Goal: Task Accomplishment & Management: Manage account settings

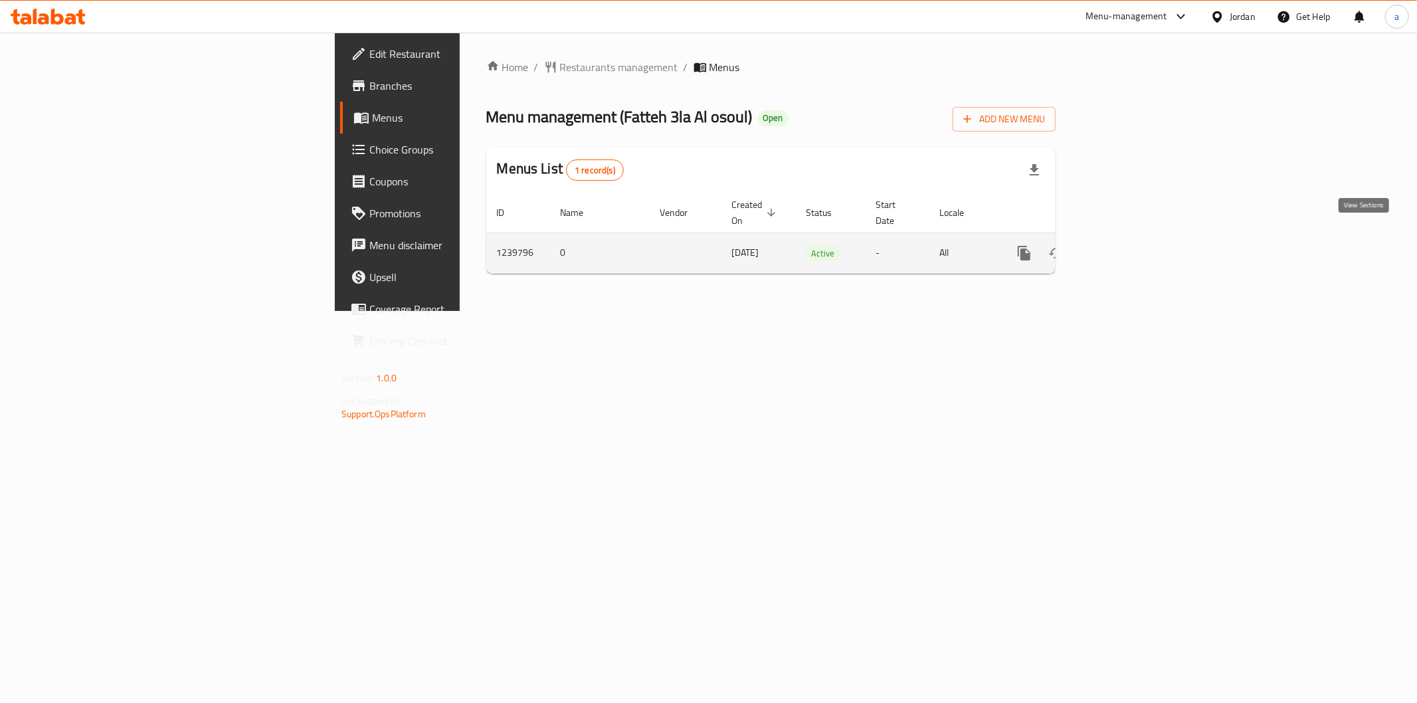
click at [1128, 246] on icon "enhanced table" at bounding box center [1120, 253] width 16 height 16
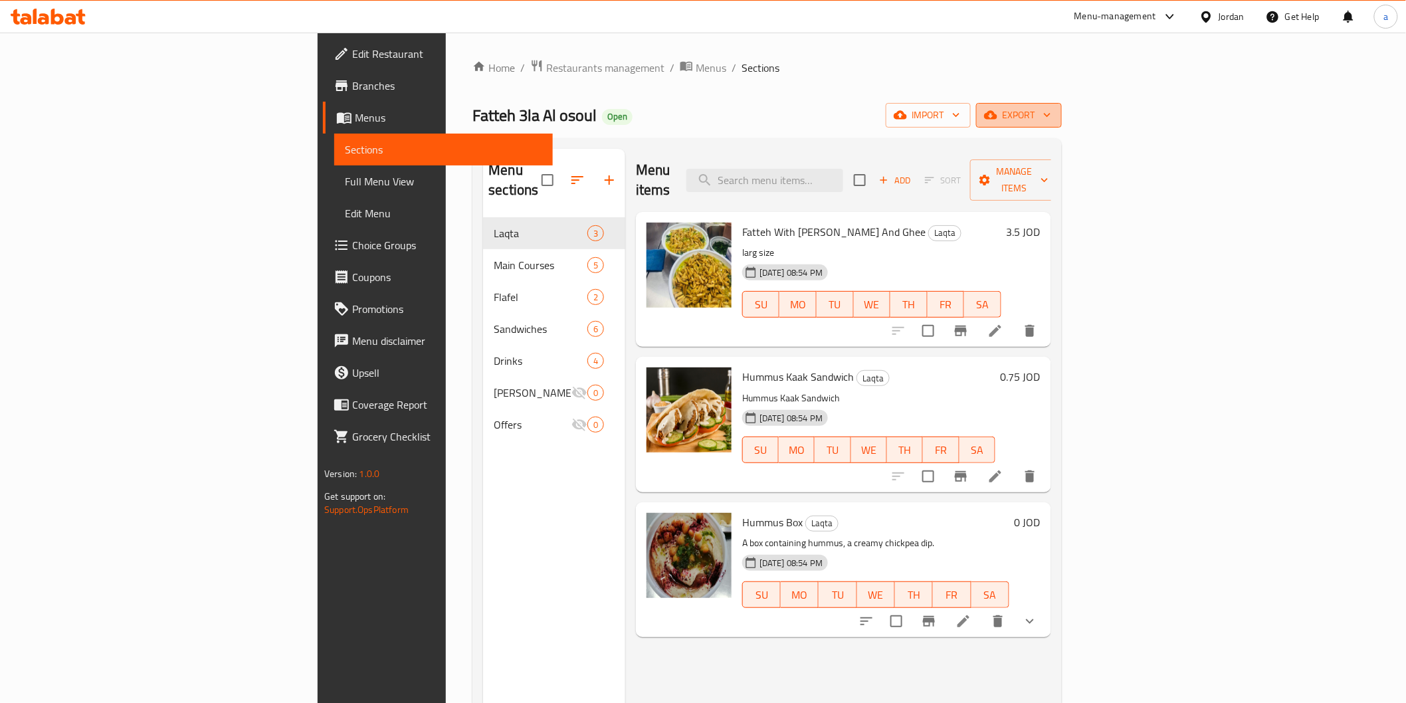
click at [1051, 114] on span "export" at bounding box center [1019, 115] width 64 height 17
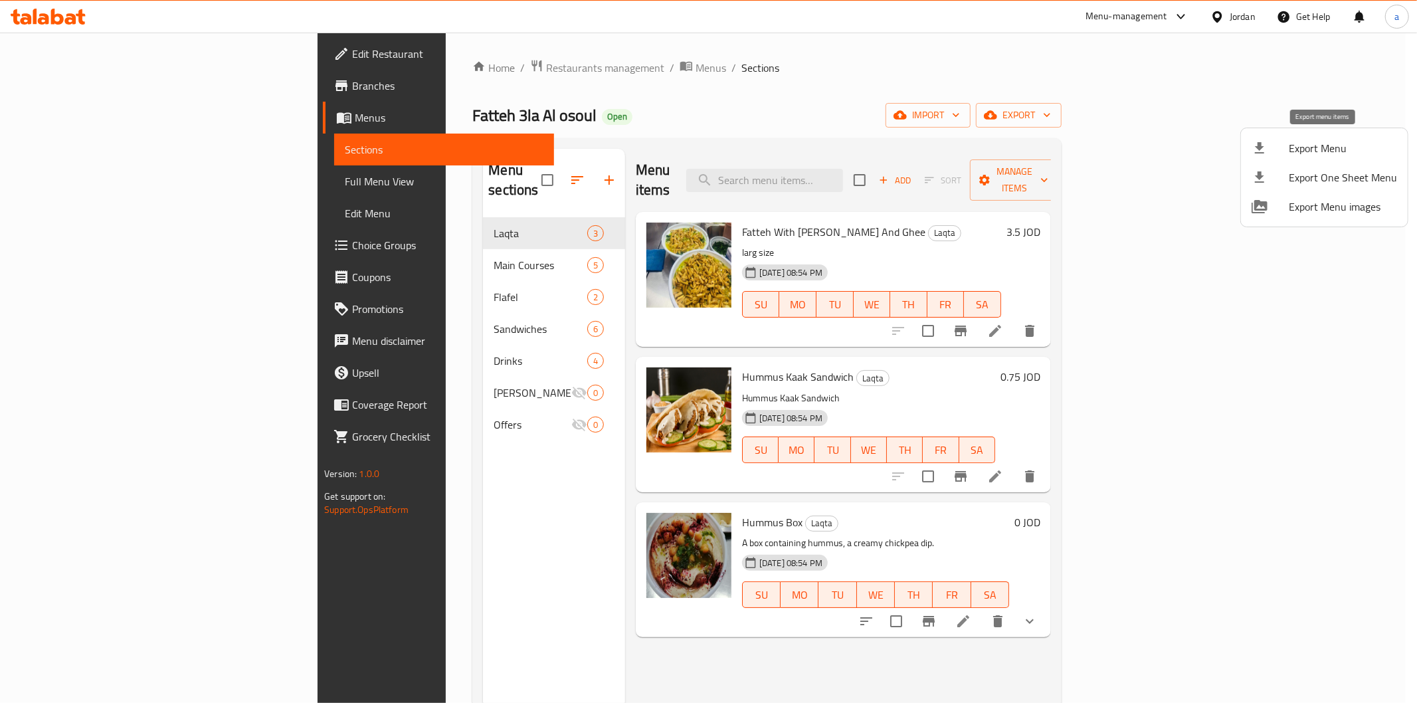
click at [1326, 140] on span "Export Menu" at bounding box center [1343, 148] width 108 height 16
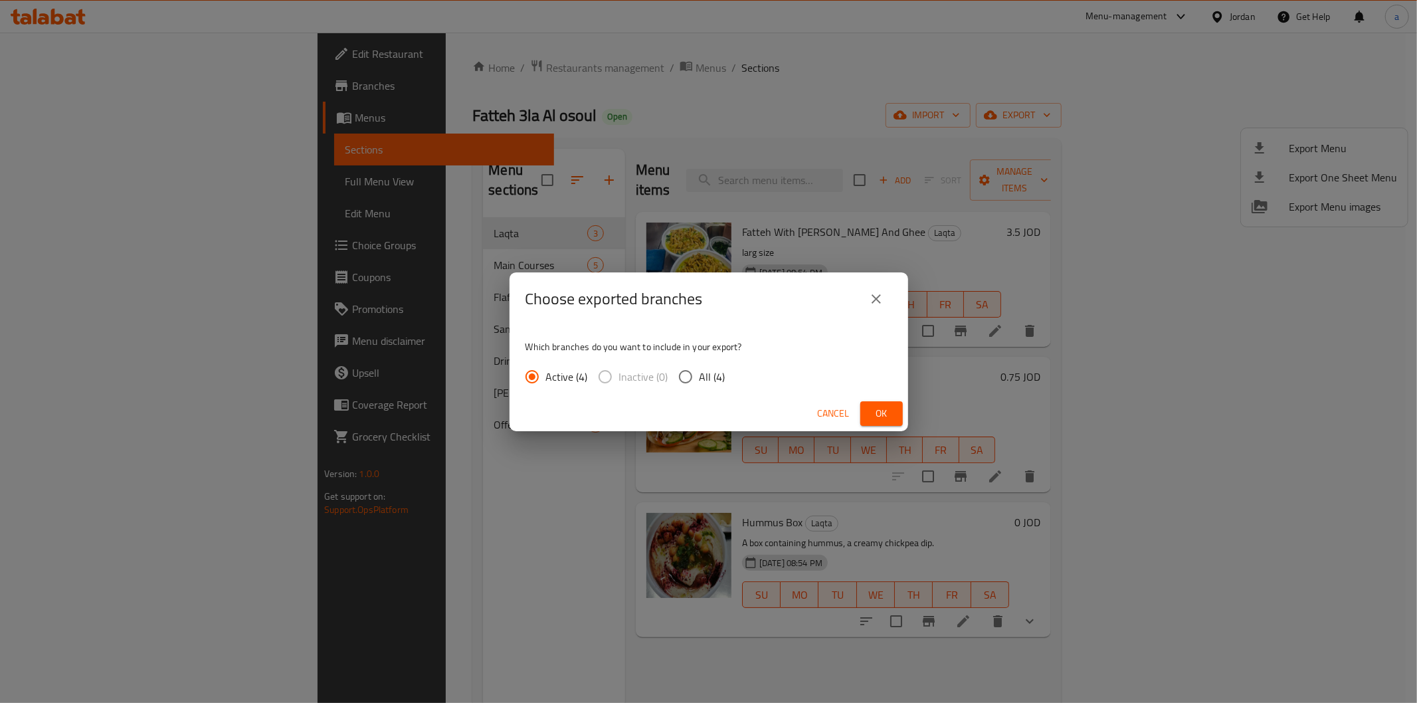
click at [700, 364] on label "All (4)" at bounding box center [699, 377] width 54 height 28
click at [700, 364] on input "All (4)" at bounding box center [686, 377] width 28 height 28
radio input "true"
click at [882, 402] on button "Ok" at bounding box center [881, 413] width 43 height 25
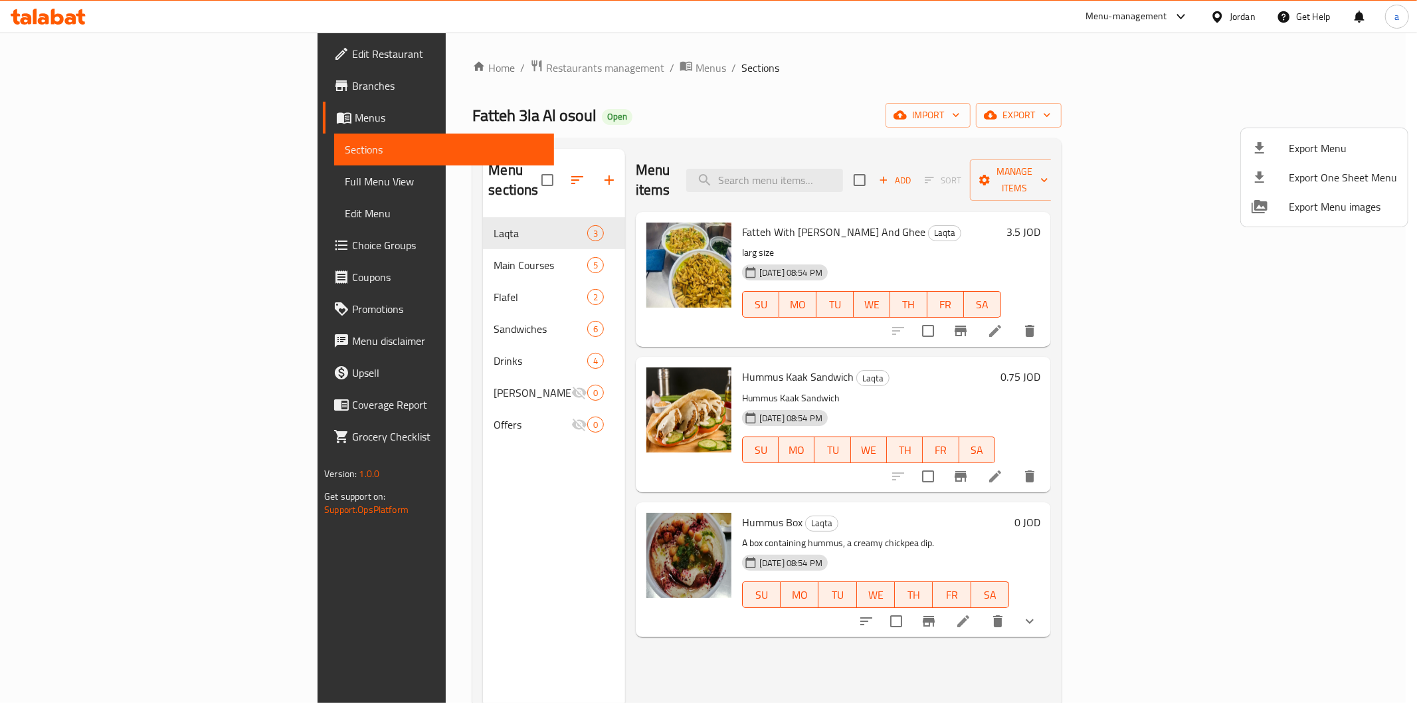
click at [85, 83] on div at bounding box center [708, 351] width 1417 height 703
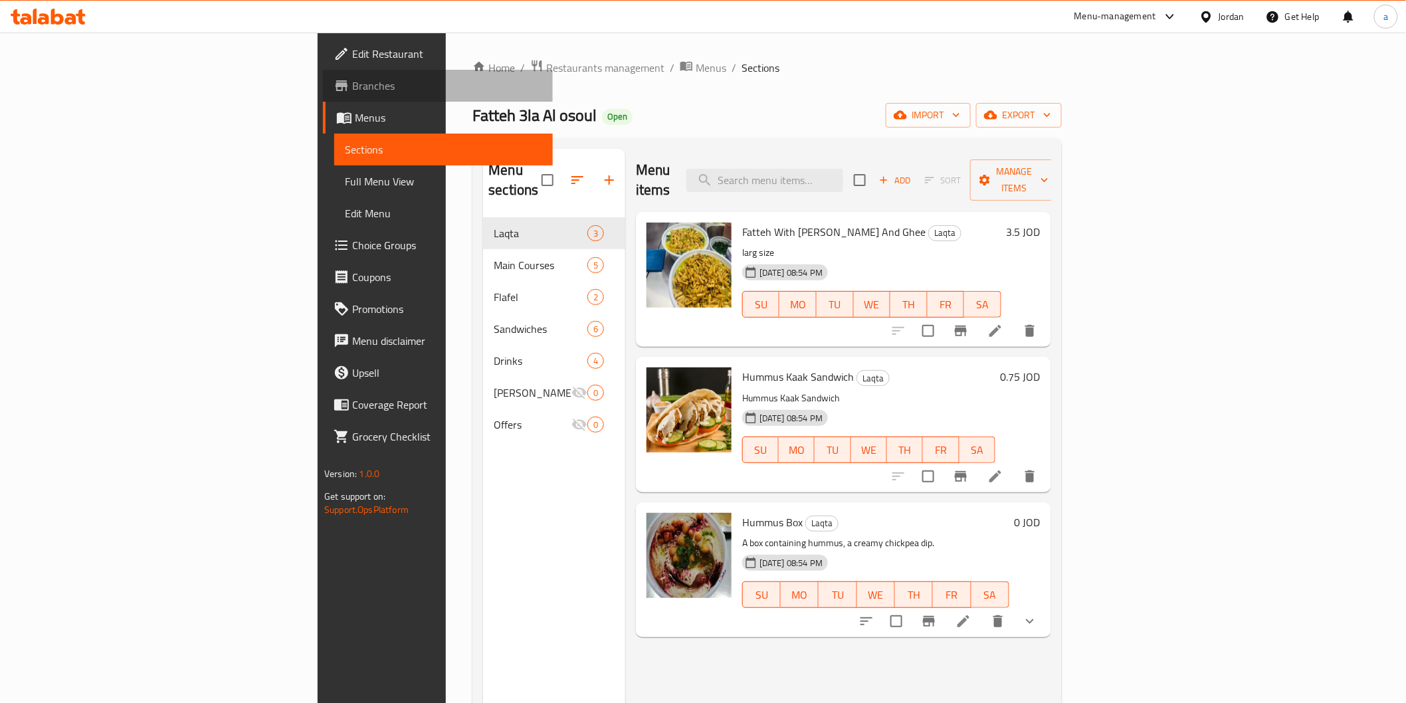
click at [352, 83] on span "Branches" at bounding box center [446, 86] width 189 height 16
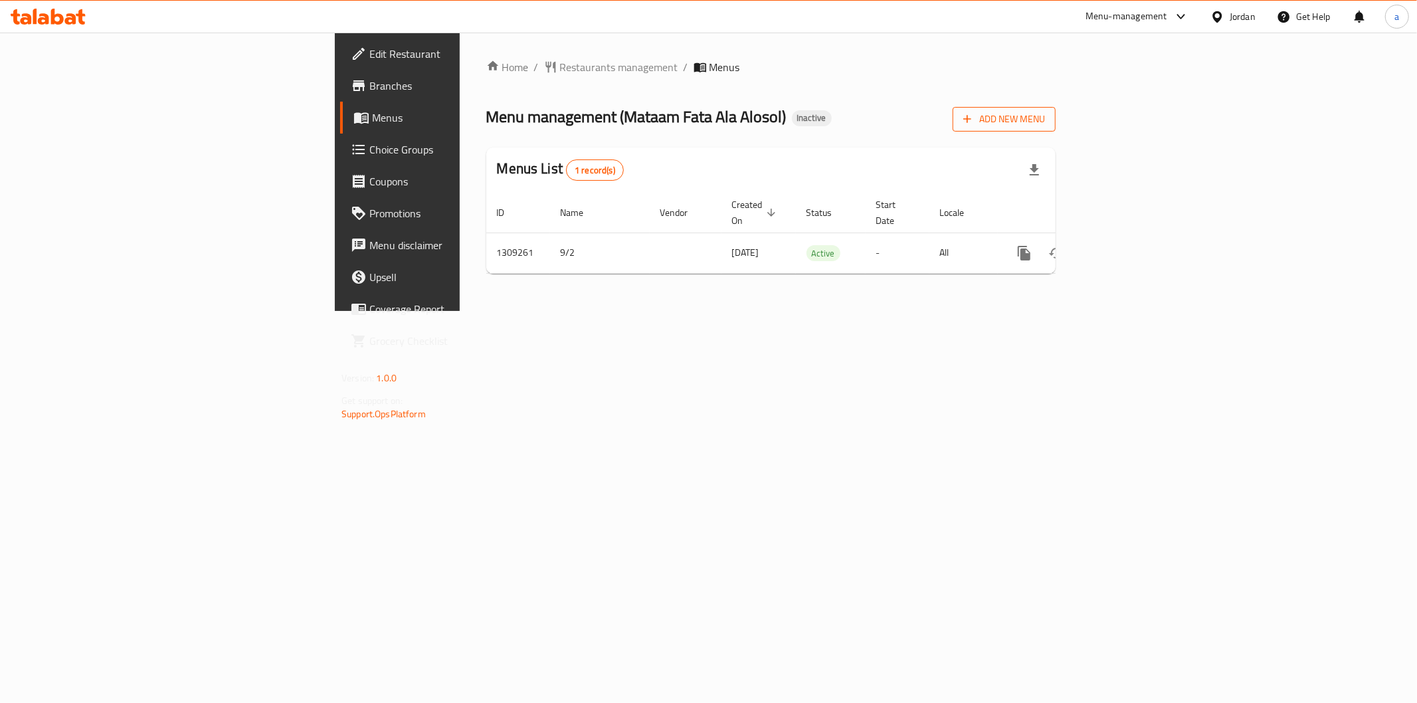
click at [971, 120] on icon "button" at bounding box center [967, 120] width 8 height 8
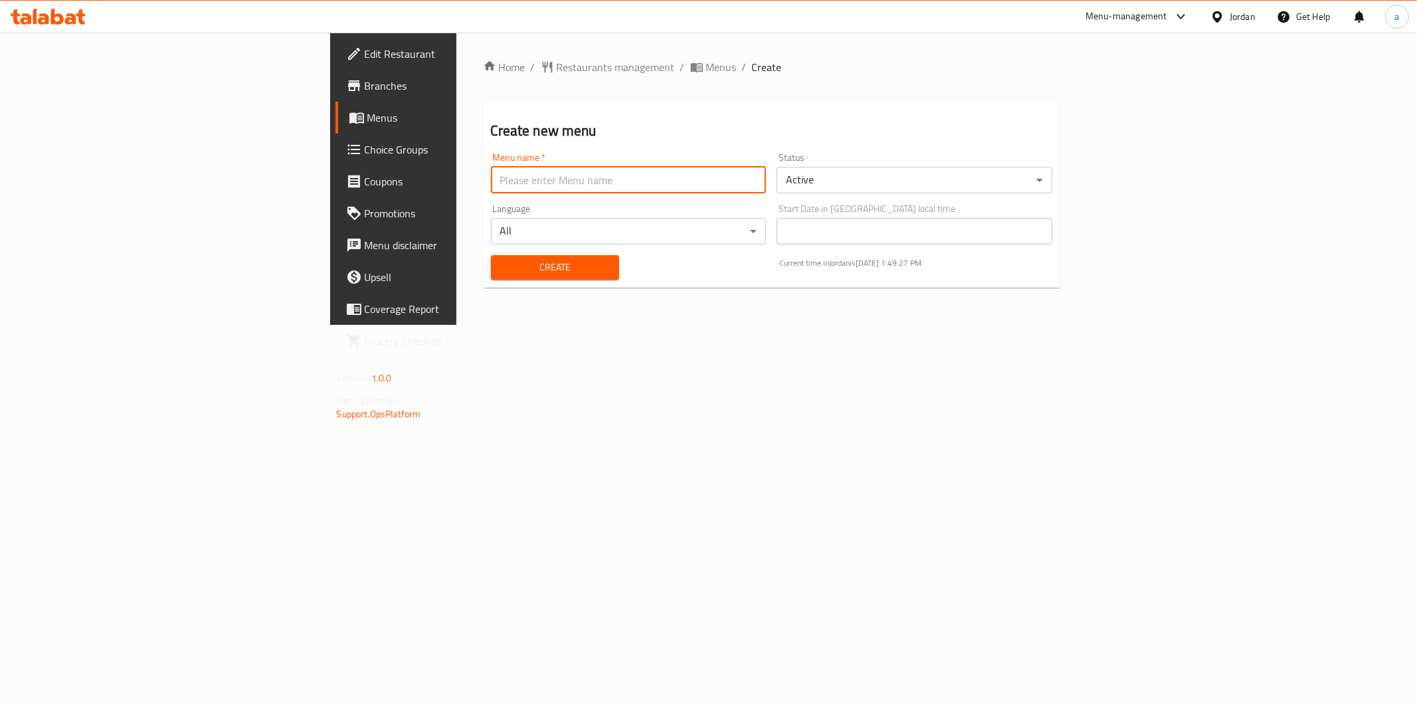
click at [559, 191] on input "text" at bounding box center [629, 180] width 276 height 27
type input "3-9 COPY MENU"
click at [502, 270] on span "Create" at bounding box center [555, 267] width 107 height 17
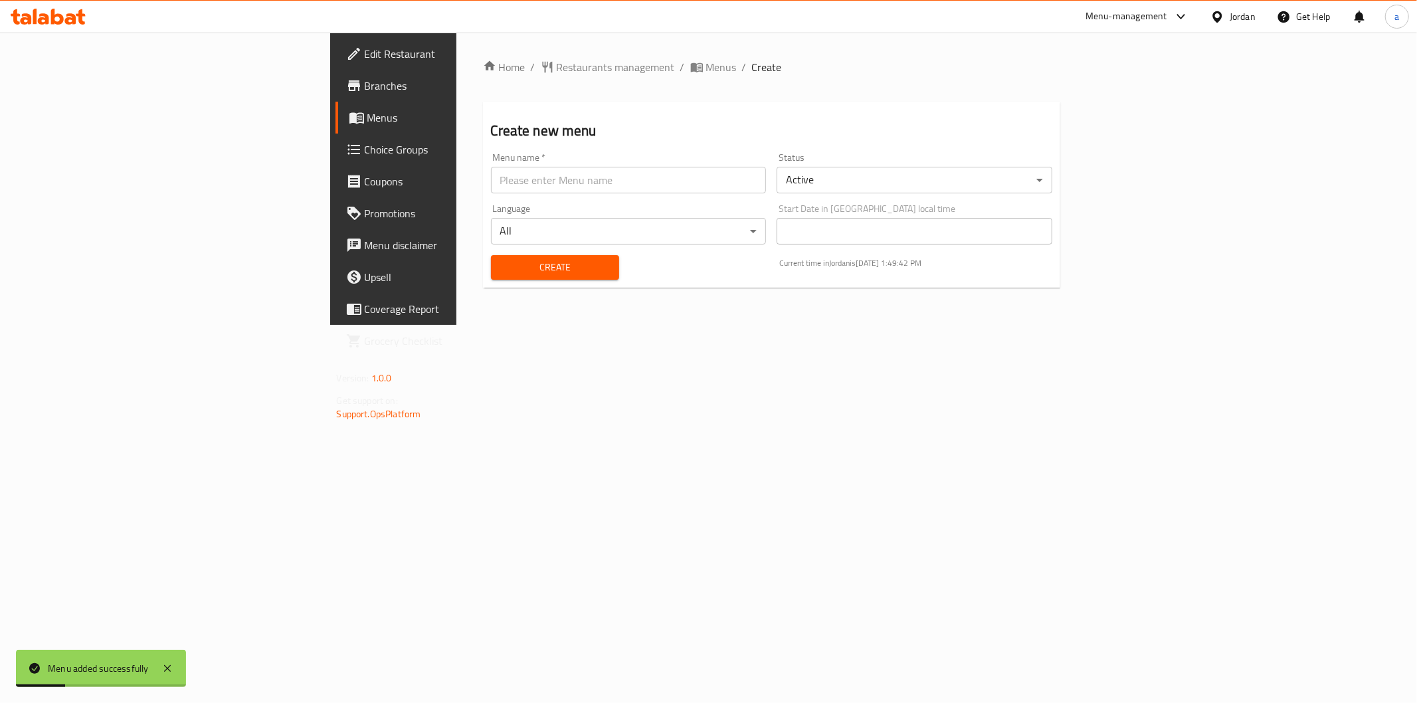
click at [367, 117] on span "Menus" at bounding box center [461, 118] width 189 height 16
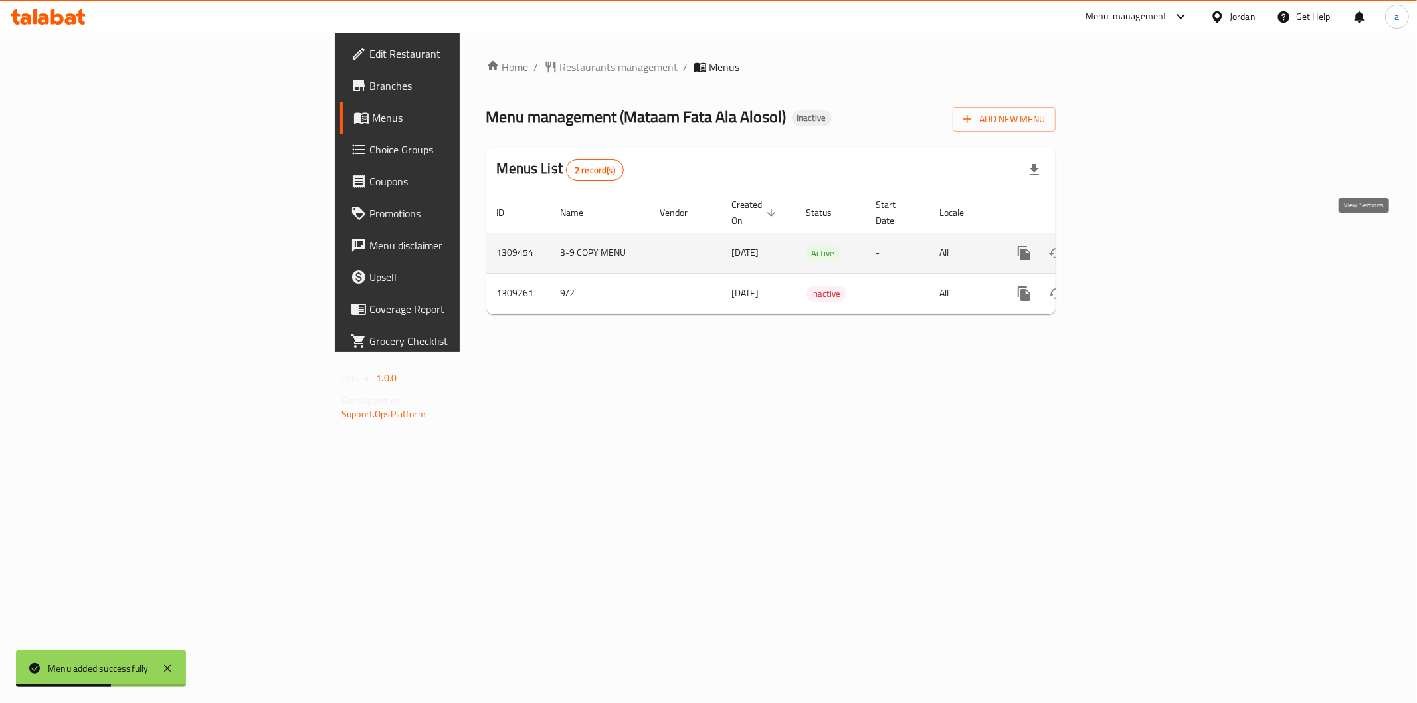
click at [1136, 242] on link "enhanced table" at bounding box center [1120, 253] width 32 height 32
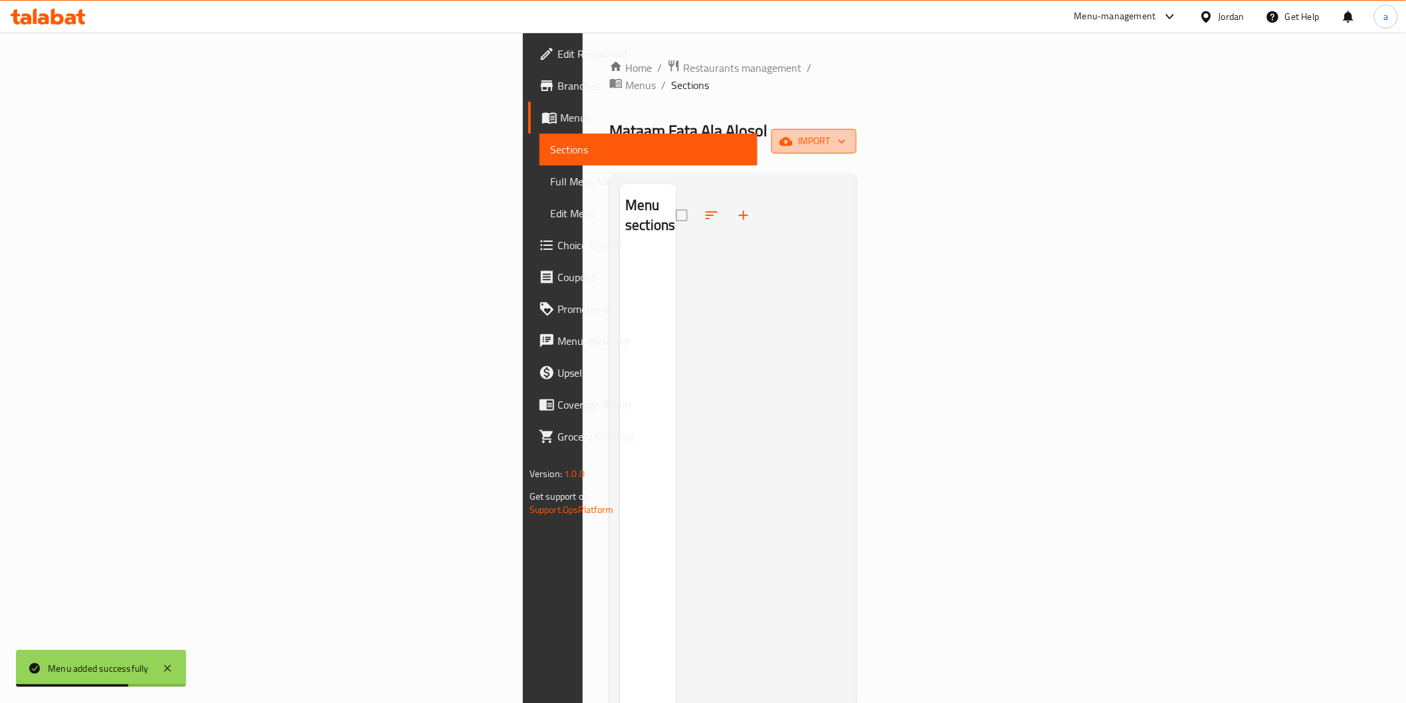
click at [793, 137] on icon "button" at bounding box center [785, 141] width 13 height 9
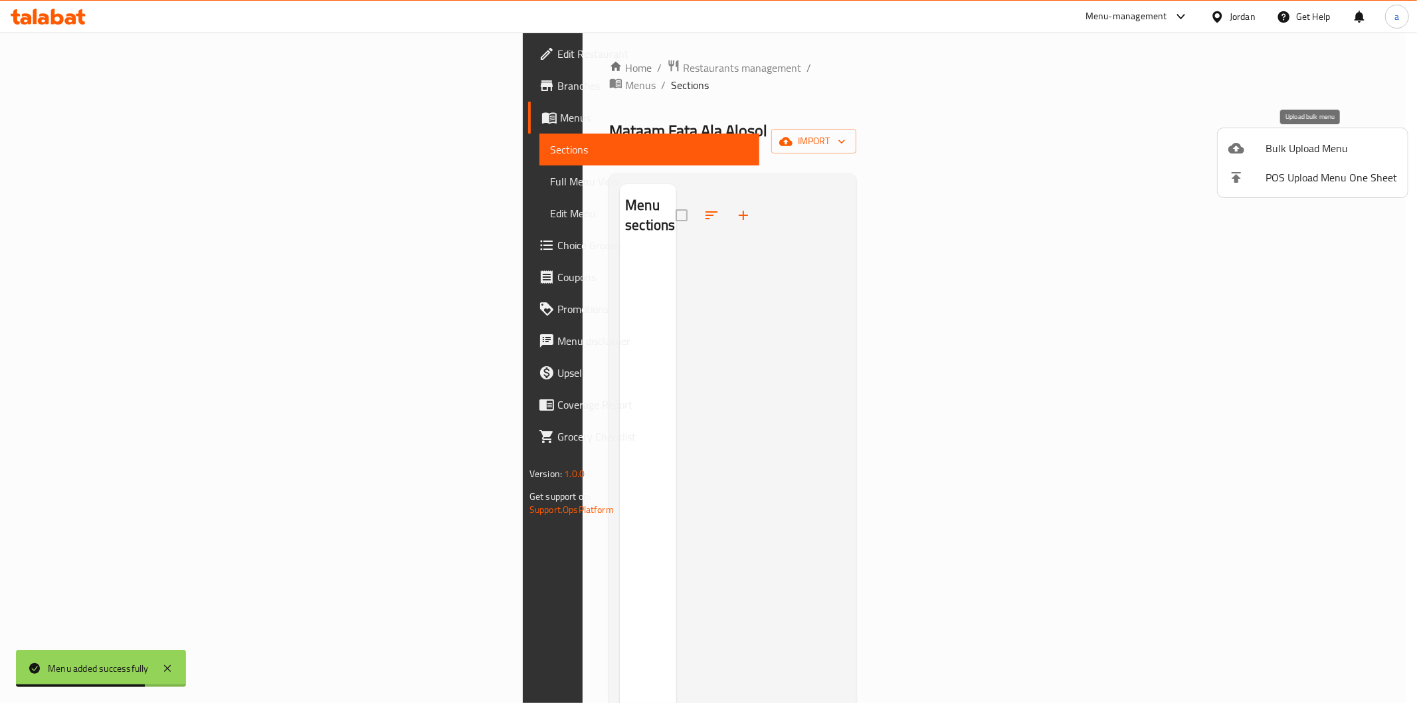
click at [1233, 140] on icon at bounding box center [1236, 148] width 16 height 16
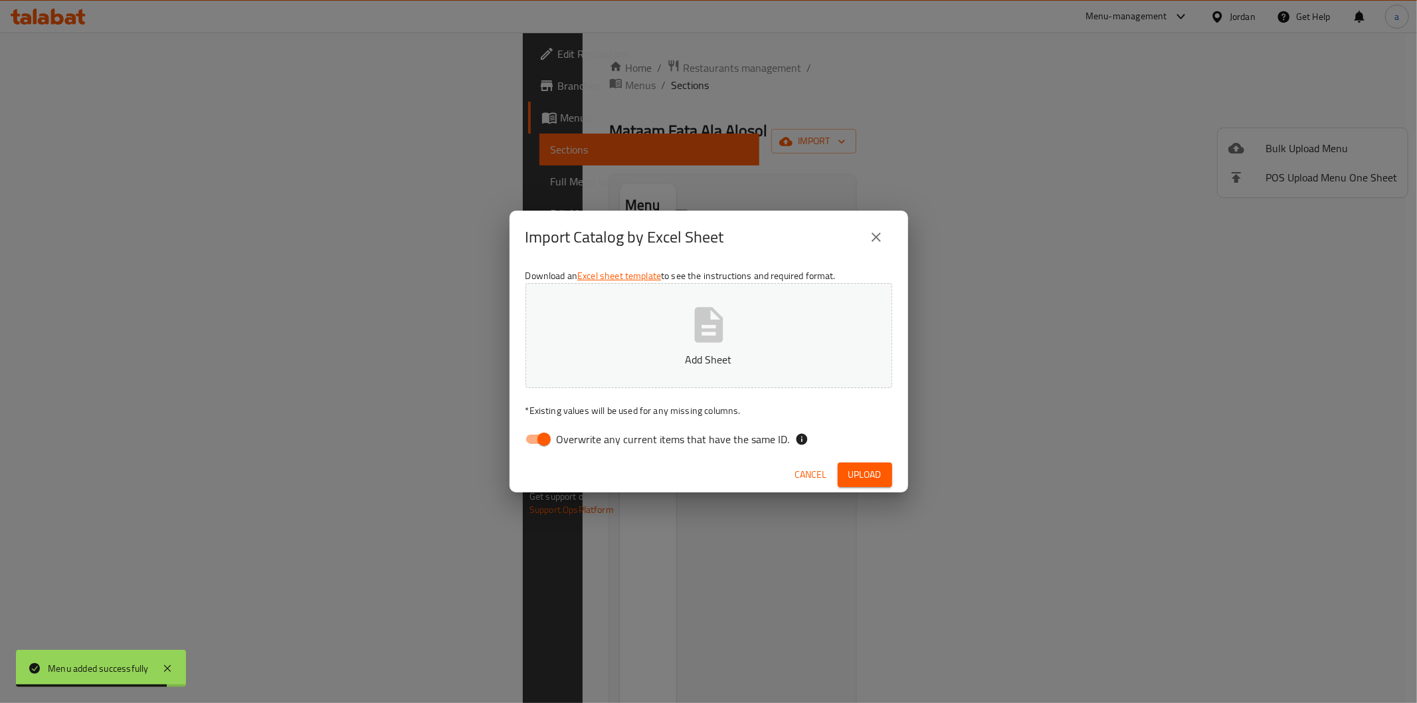
click at [744, 446] on span "Overwrite any current items that have the same ID." at bounding box center [673, 439] width 233 height 16
click at [582, 446] on input "Overwrite any current items that have the same ID." at bounding box center [544, 439] width 76 height 25
checkbox input "false"
click at [745, 362] on p "Add Sheet" at bounding box center [709, 359] width 326 height 16
click at [852, 480] on span "Upload" at bounding box center [864, 474] width 33 height 17
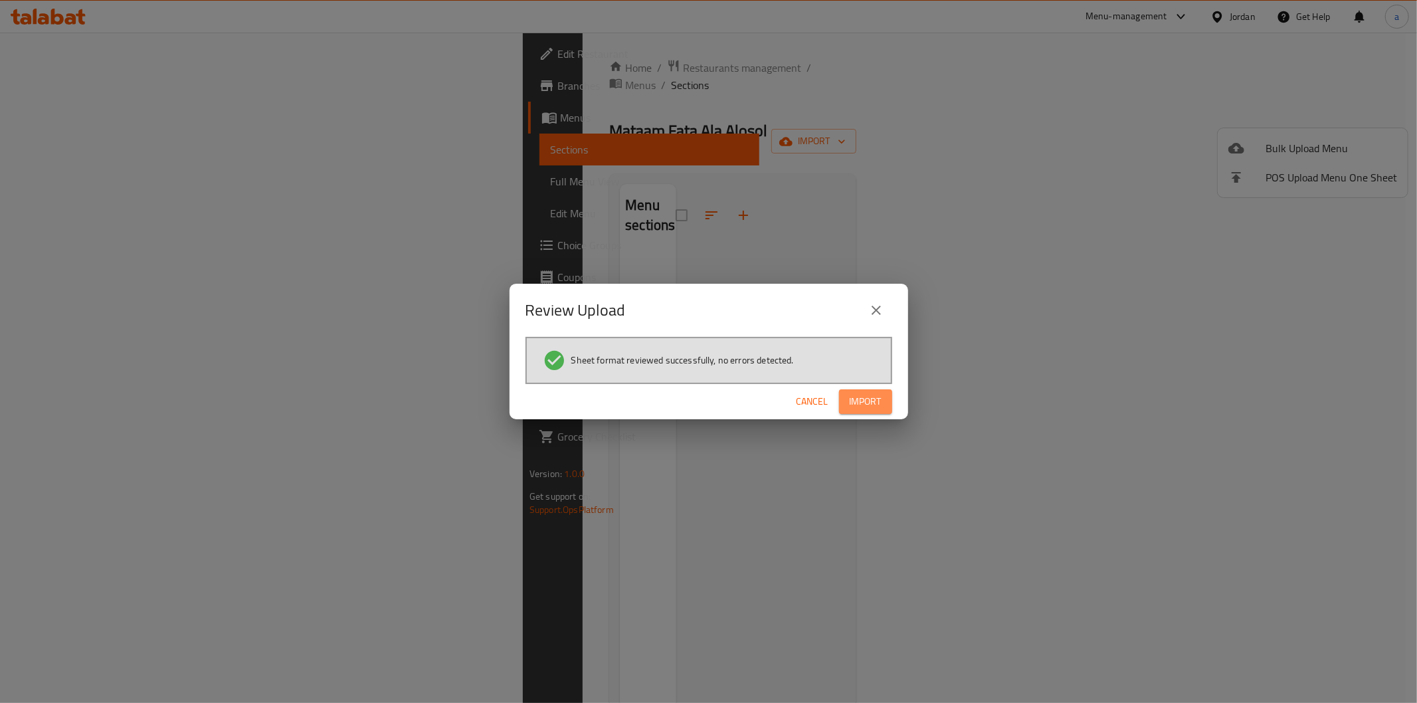
click at [861, 408] on span "Import" at bounding box center [866, 401] width 32 height 17
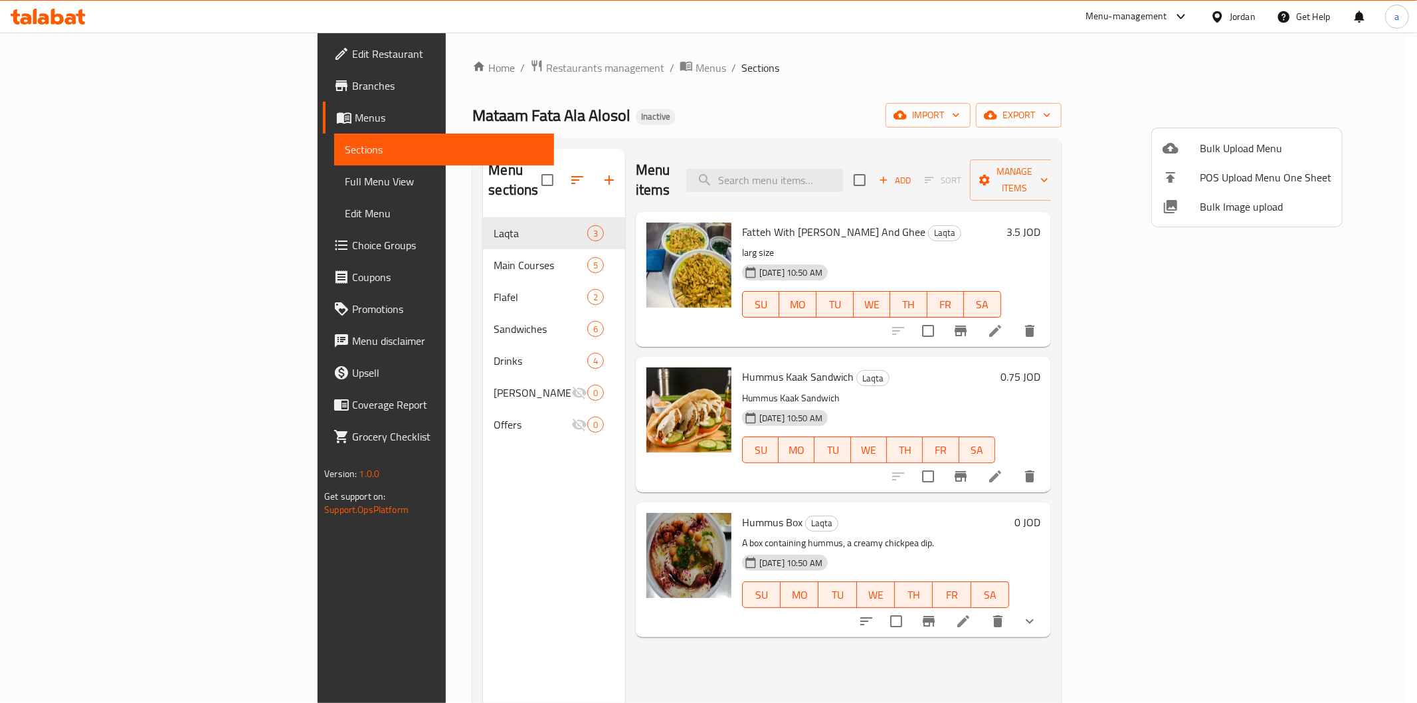
click at [868, 76] on div at bounding box center [708, 351] width 1417 height 703
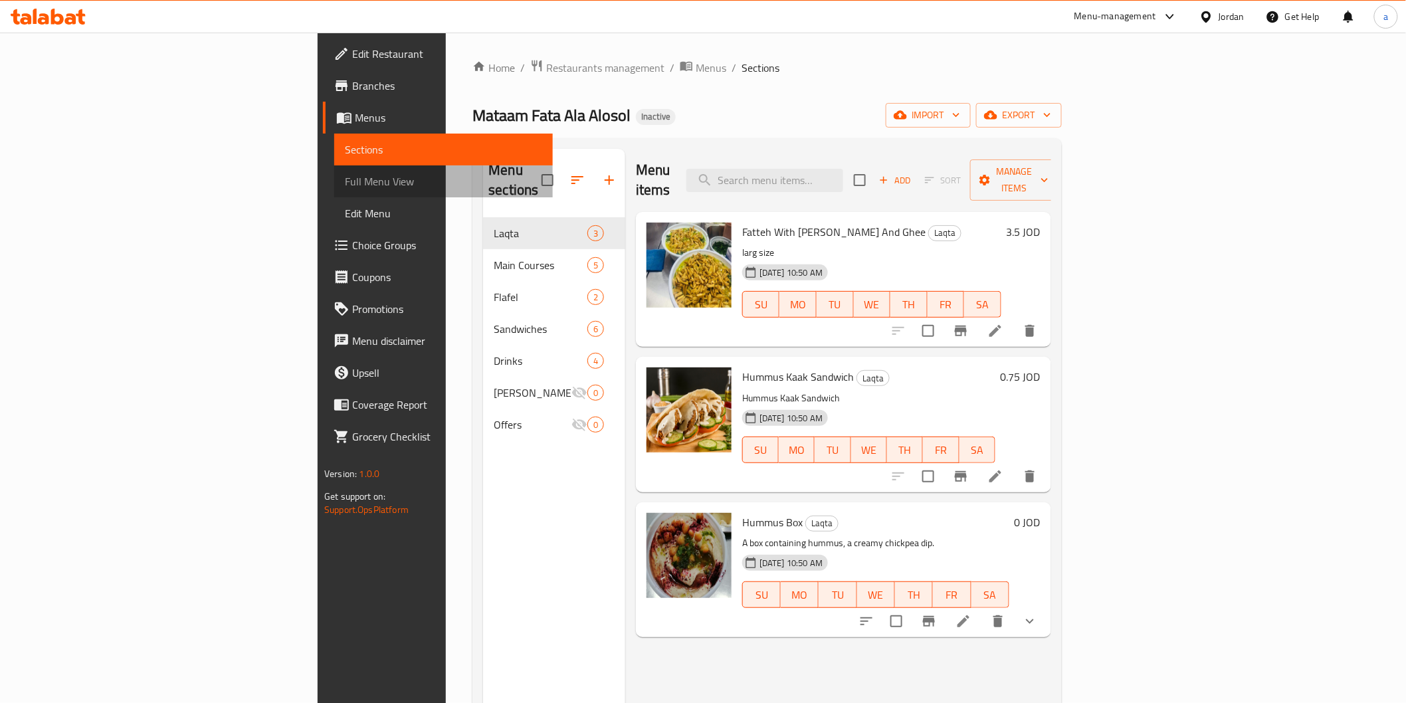
click at [345, 178] on span "Full Menu View" at bounding box center [443, 181] width 197 height 16
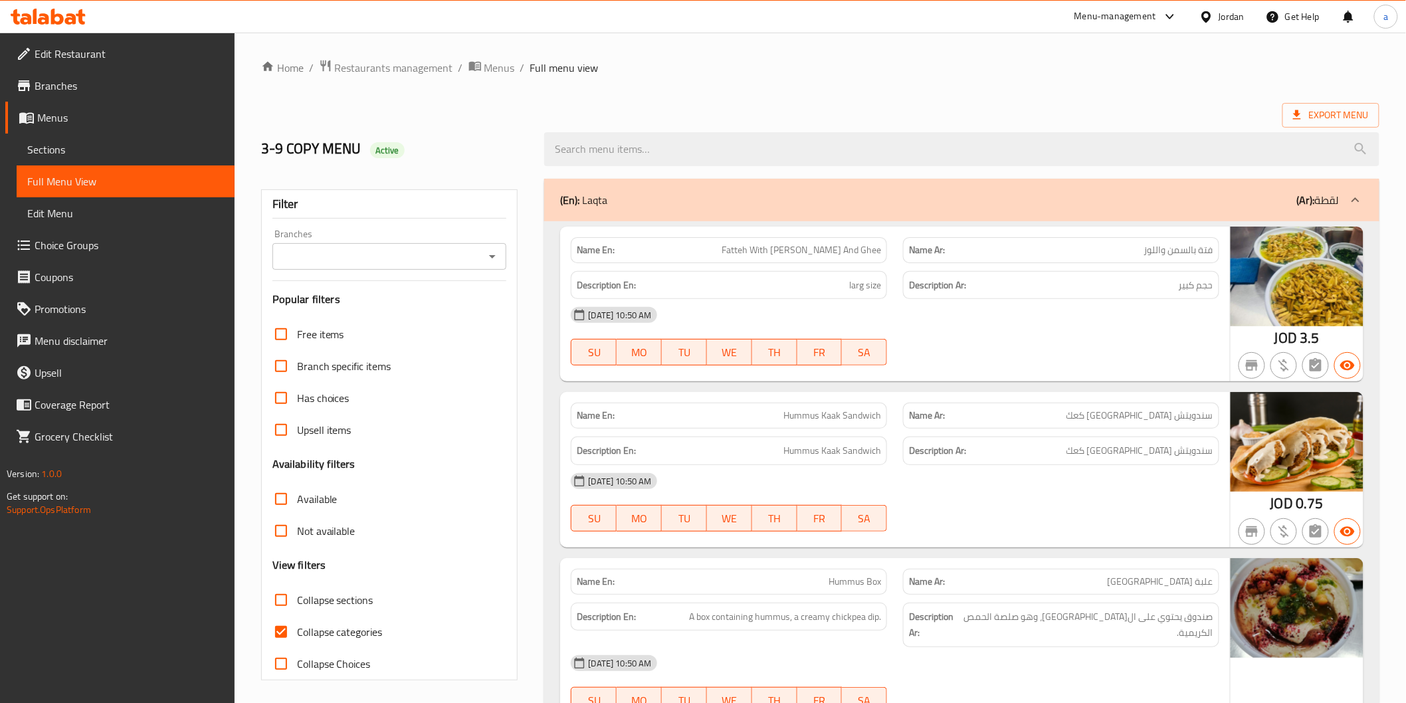
scroll to position [74, 0]
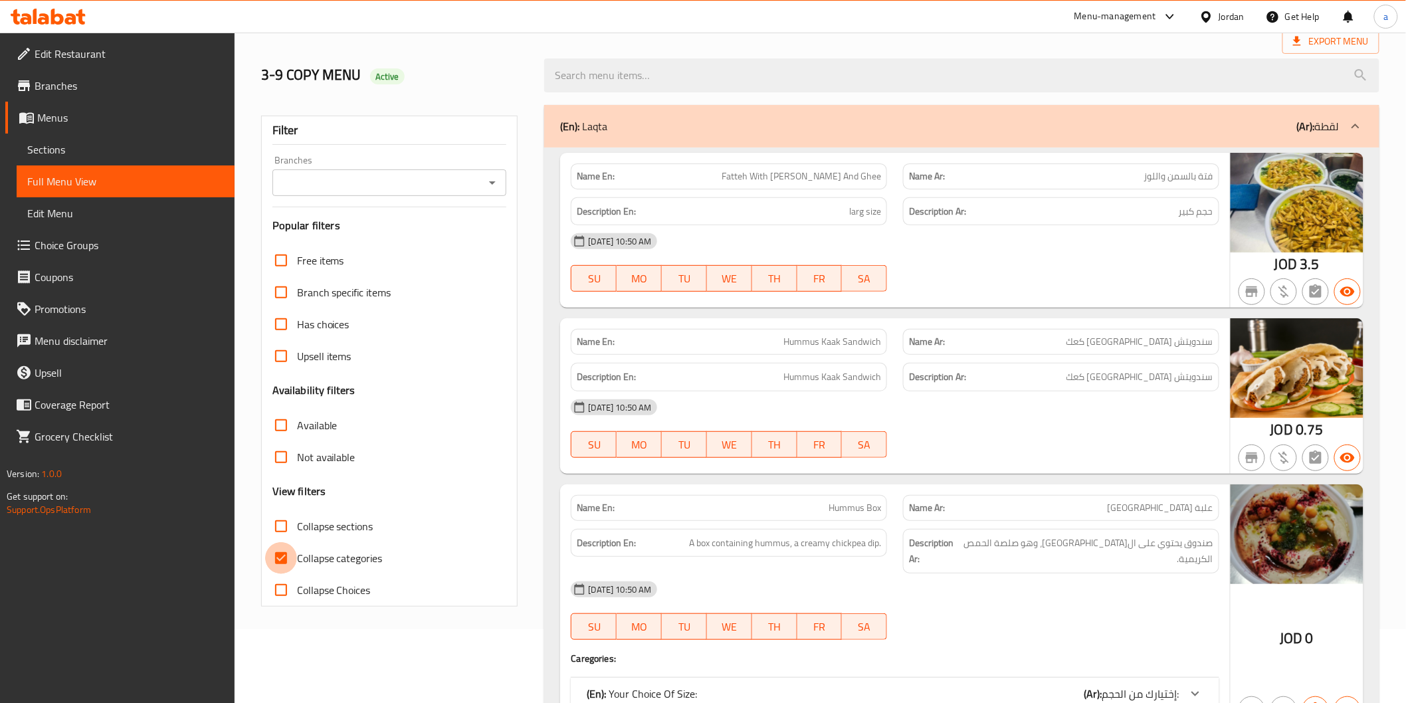
click at [280, 555] on input "Collapse categories" at bounding box center [281, 558] width 32 height 32
checkbox input "false"
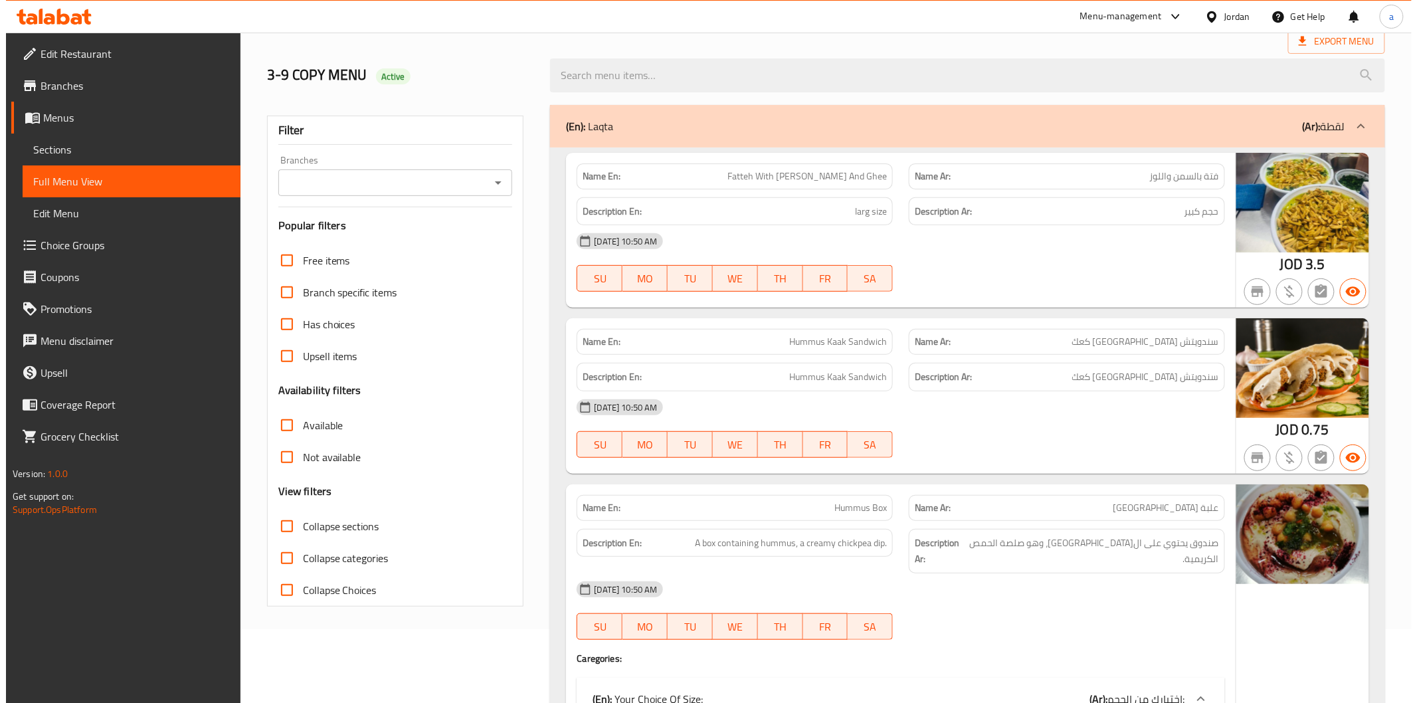
scroll to position [0, 0]
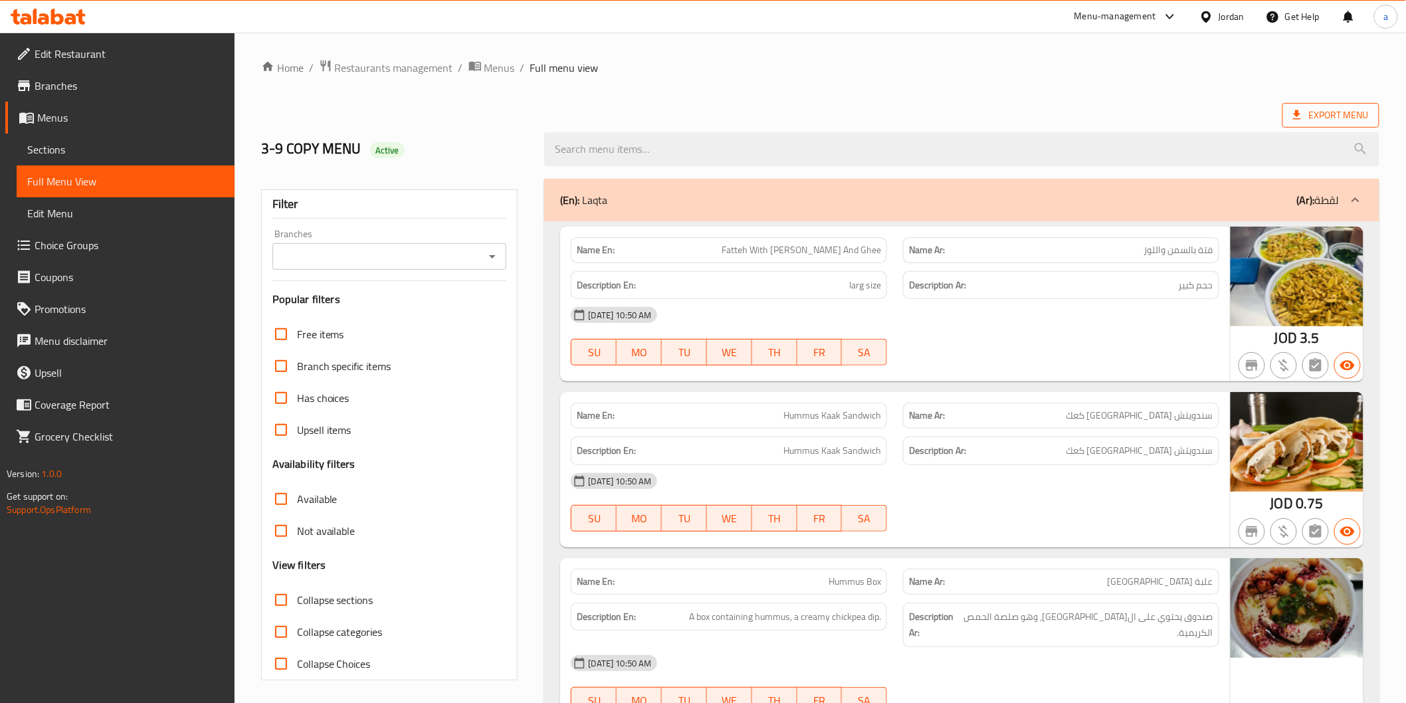
click at [1301, 108] on span "Export Menu" at bounding box center [1331, 115] width 76 height 17
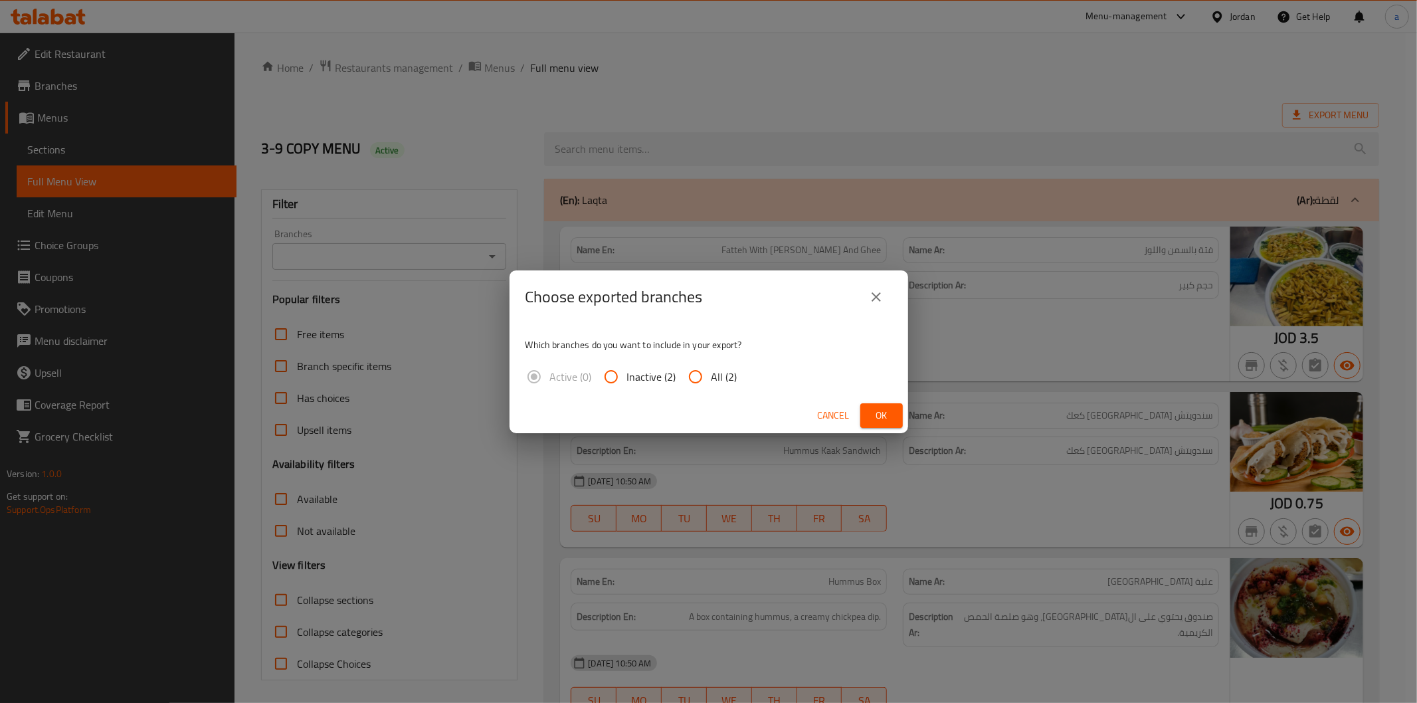
click at [868, 303] on icon "close" at bounding box center [876, 297] width 16 height 16
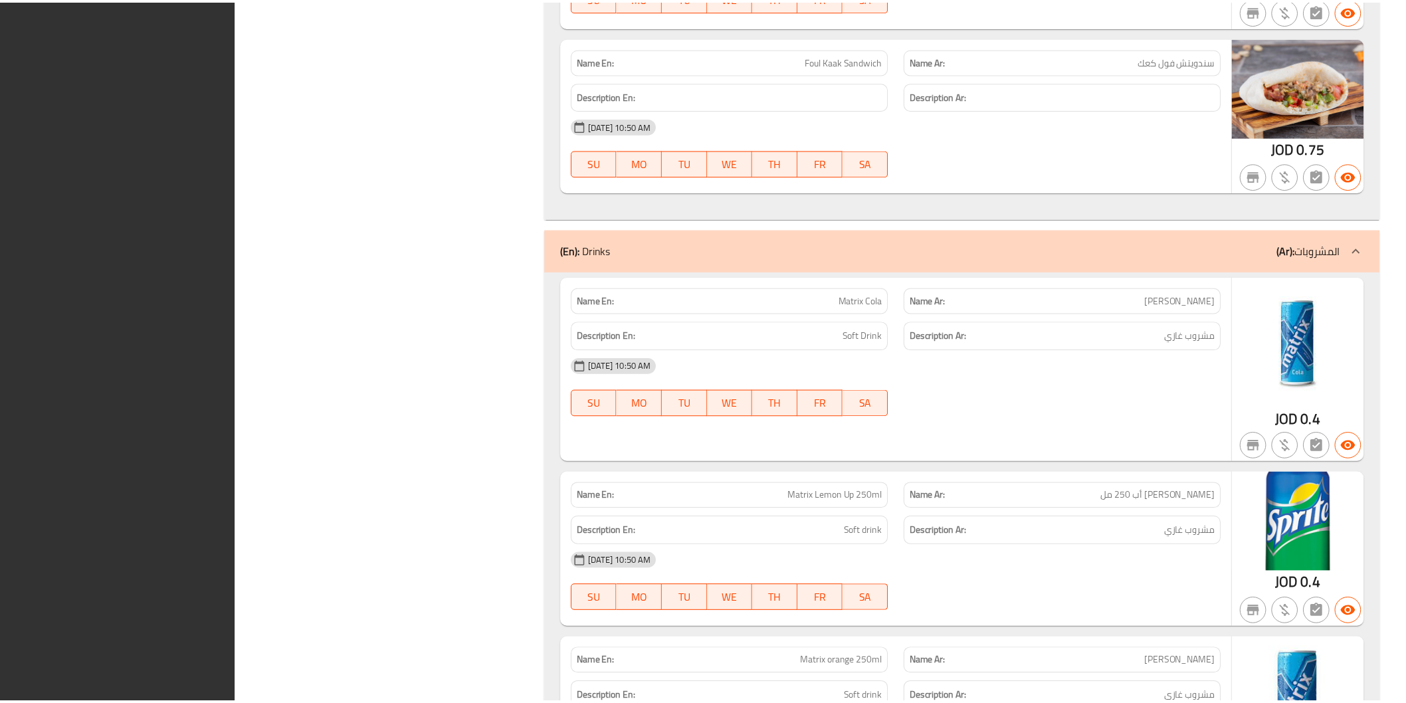
scroll to position [4380, 0]
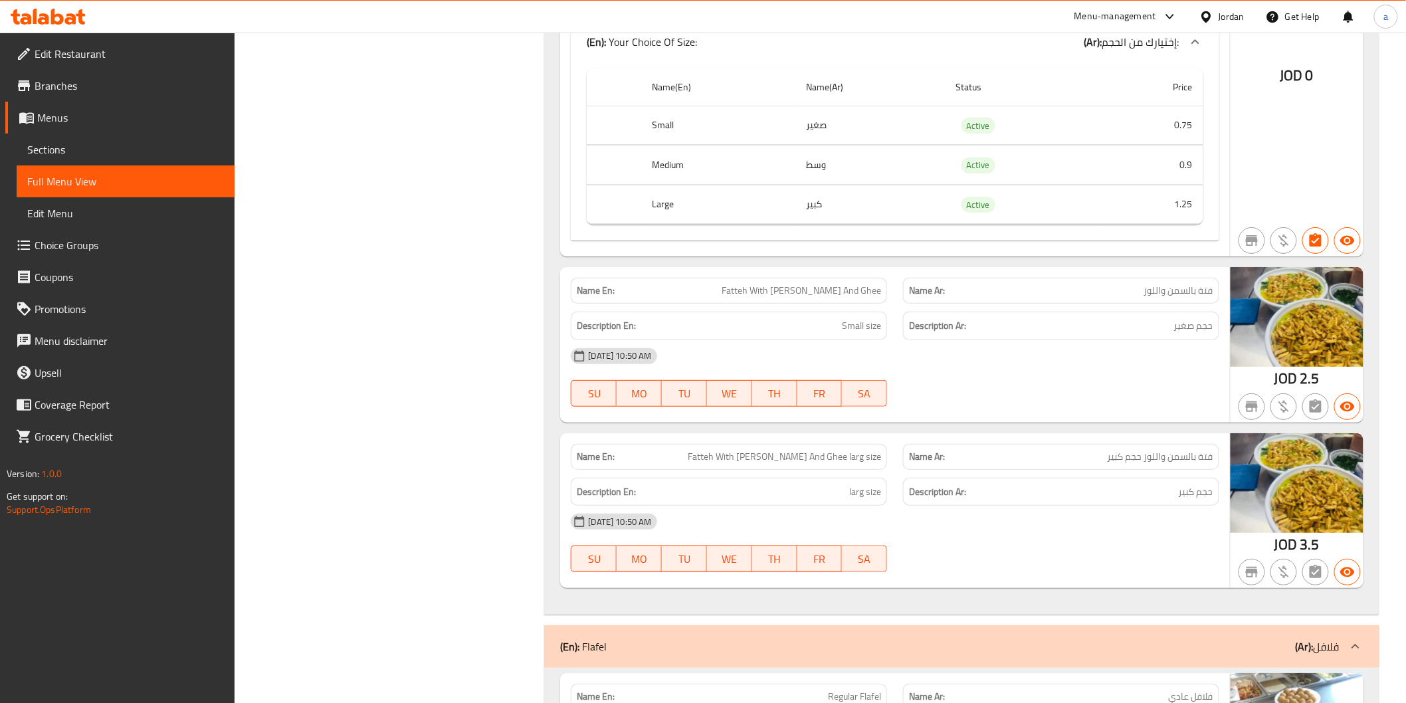
scroll to position [2017, 0]
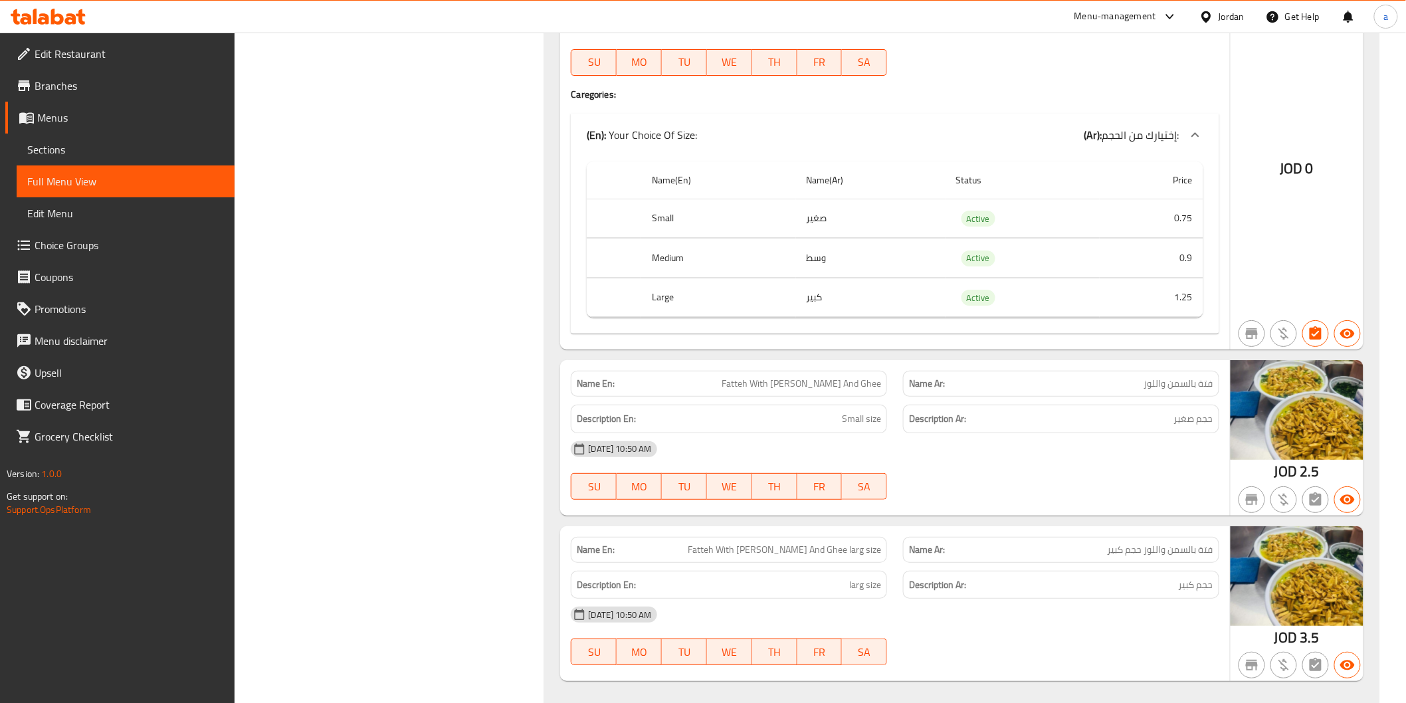
click at [110, 63] on link "Edit Restaurant" at bounding box center [119, 54] width 229 height 32
